Goal: Information Seeking & Learning: Learn about a topic

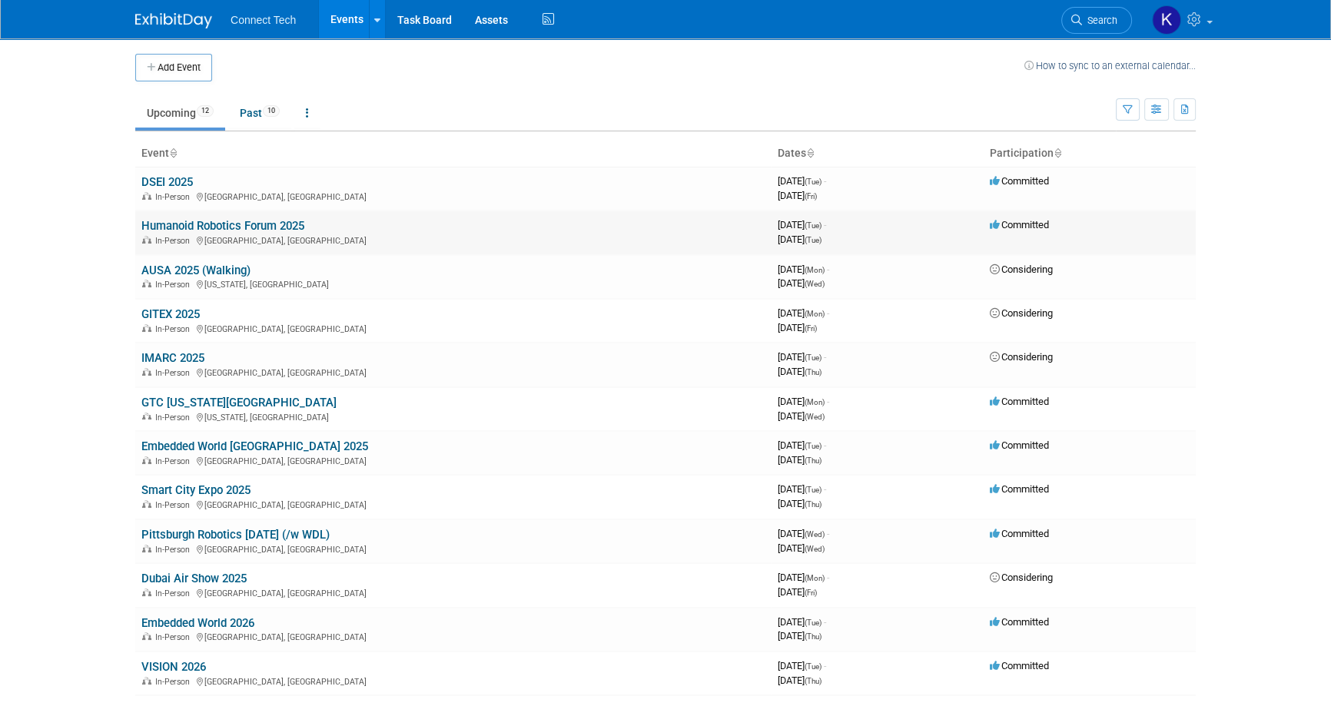
click at [240, 227] on link "Humanoid Robotics Forum 2025" at bounding box center [222, 226] width 163 height 14
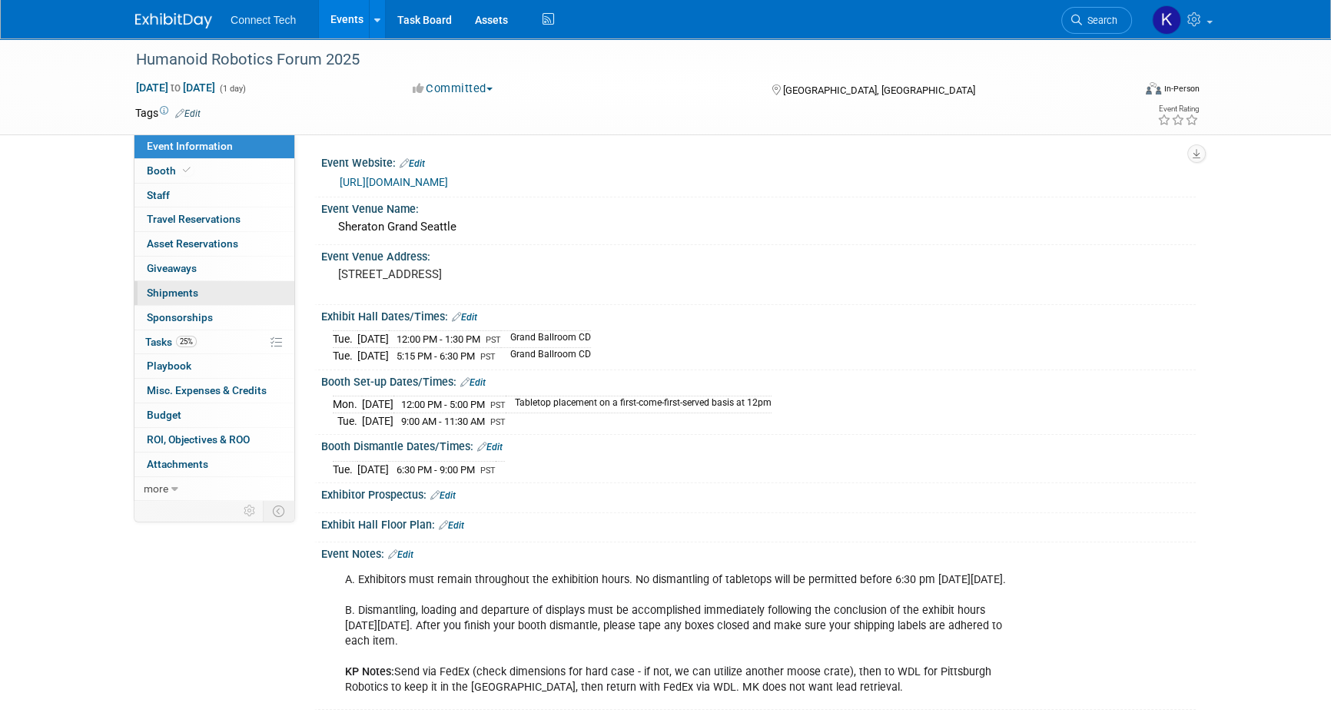
click at [226, 289] on link "0 Shipments 0" at bounding box center [214, 293] width 160 height 24
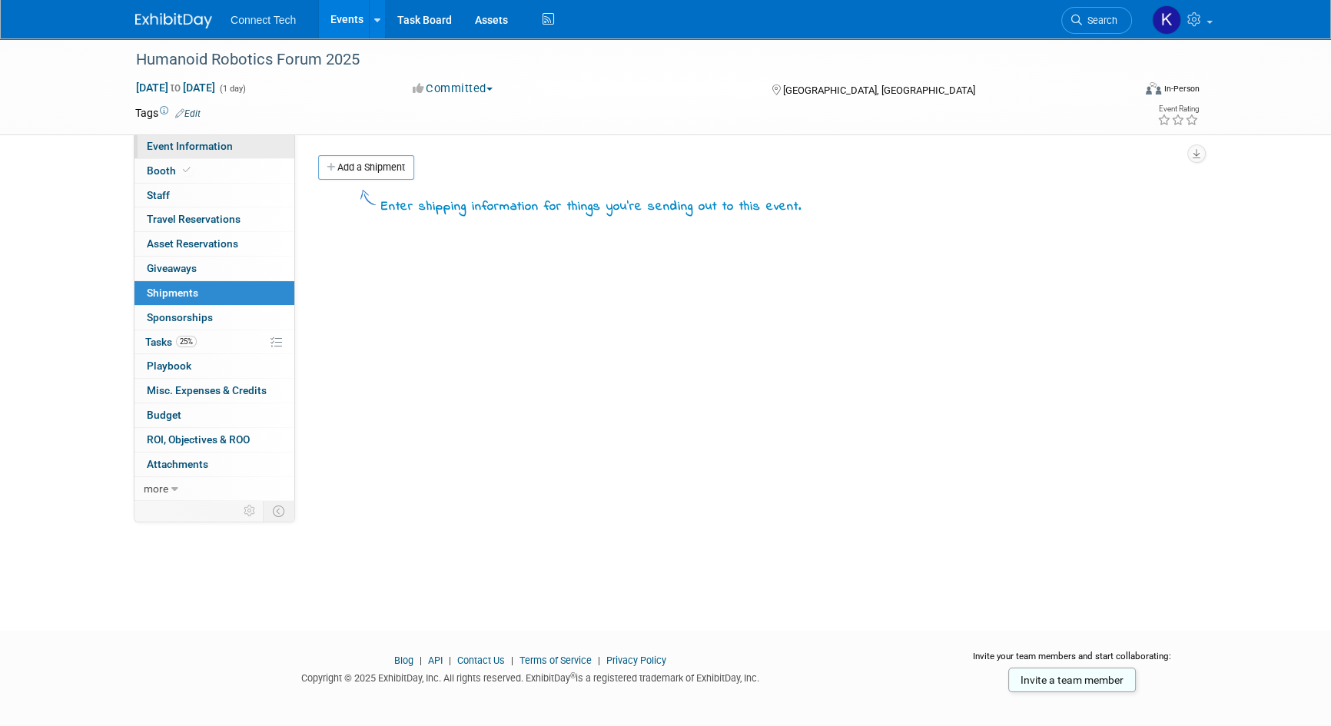
click at [206, 149] on span "Event Information" at bounding box center [190, 146] width 86 height 12
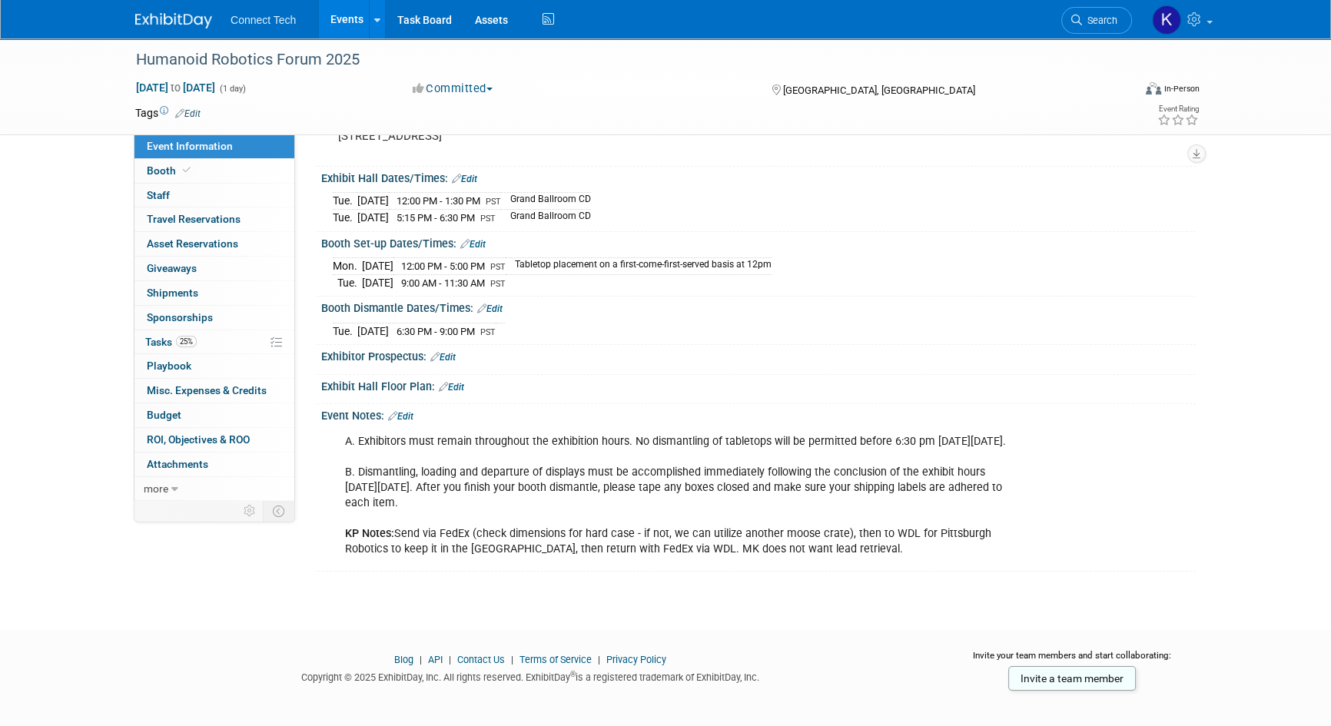
scroll to position [139, 0]
click at [402, 410] on link "Edit" at bounding box center [400, 415] width 25 height 11
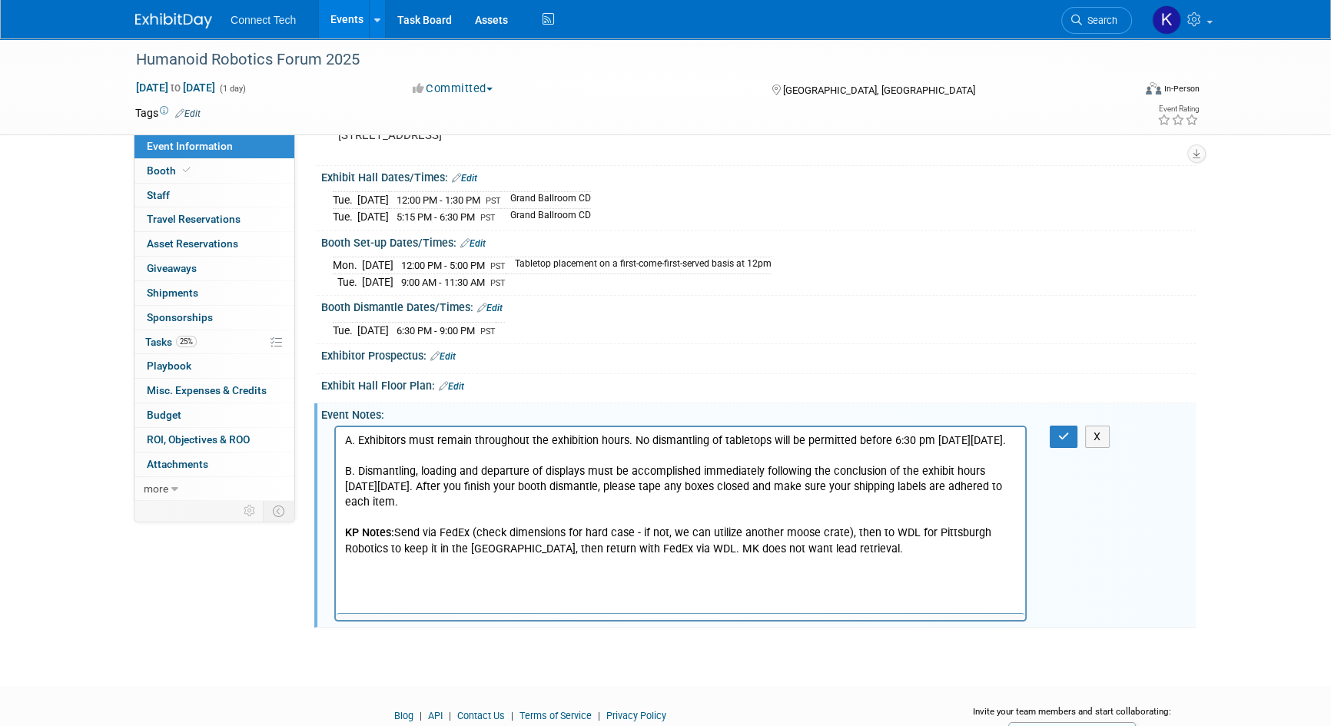
scroll to position [0, 0]
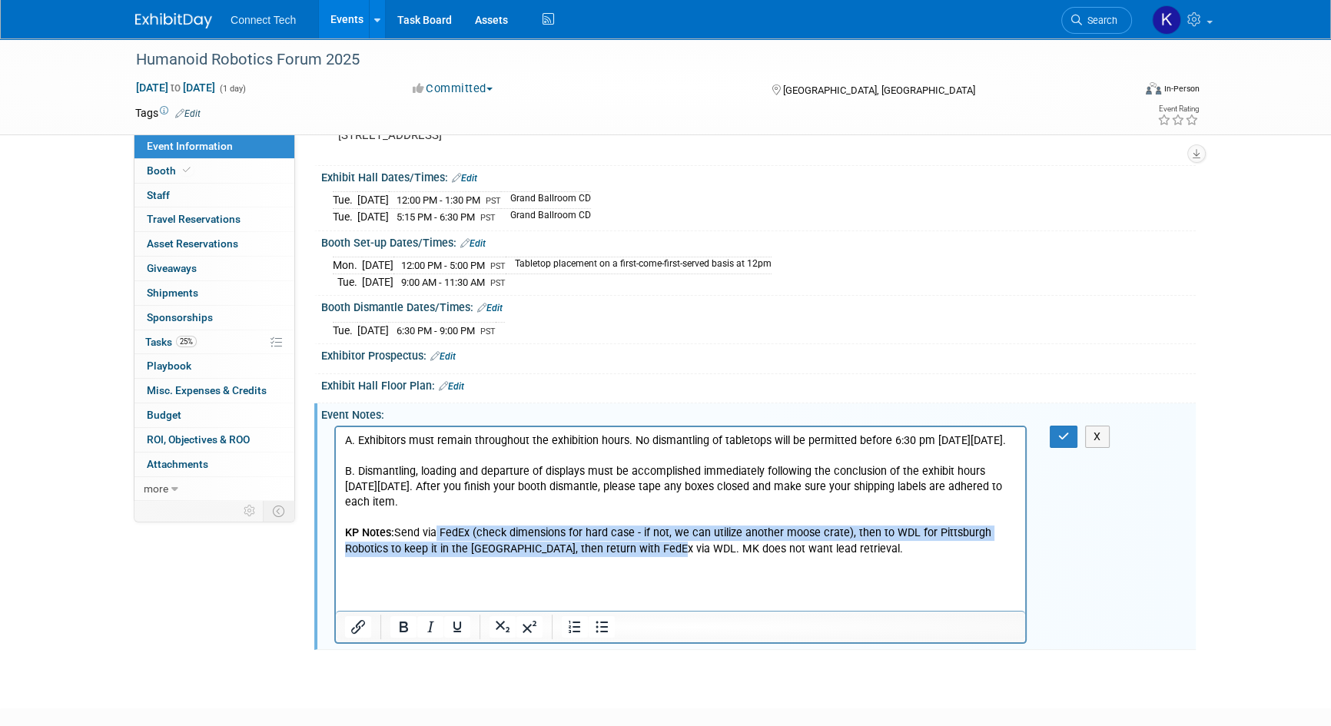
drag, startPoint x: 439, startPoint y: 546, endPoint x: 679, endPoint y: 571, distance: 241.8
click at [679, 556] on p "A. Exhibitors must remain throughout the exhibition hours. No dismantling of ta…" at bounding box center [681, 495] width 672 height 124
drag, startPoint x: 846, startPoint y: 548, endPoint x: 439, endPoint y: 545, distance: 406.4
click at [439, 545] on p "A. Exhibitors must remain throughout the exhibition hours. No dismantling of ta…" at bounding box center [681, 495] width 672 height 124
